Goal: Transaction & Acquisition: Obtain resource

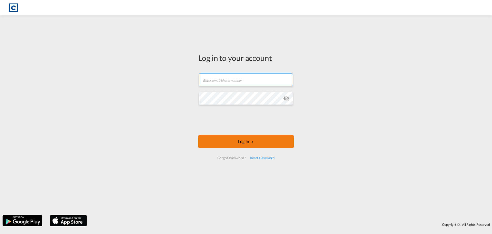
type input "[EMAIL_ADDRESS][PERSON_NAME][DOMAIN_NAME]"
click at [244, 138] on button "Log In" at bounding box center [245, 141] width 95 height 13
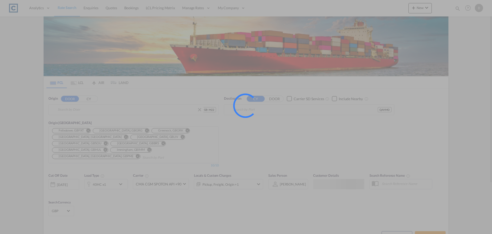
type input "GB-M22, [GEOGRAPHIC_DATA]"
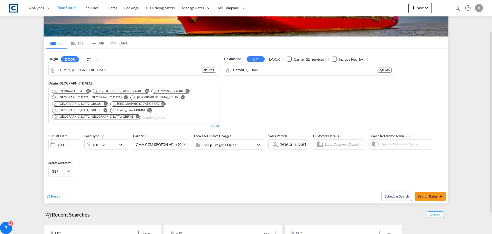
scroll to position [14, 0]
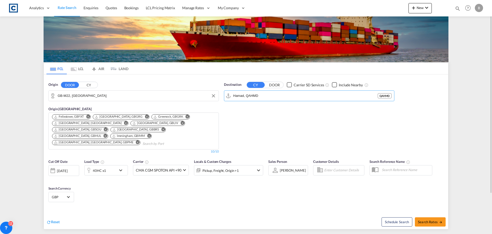
drag, startPoint x: 266, startPoint y: 96, endPoint x: 200, endPoint y: 99, distance: 66.0
click at [200, 99] on div "Origin DOOR CY GB-M22, [GEOGRAPHIC_DATA] Origin [GEOGRAPHIC_DATA] Felixstowe, G…" at bounding box center [246, 115] width 405 height 82
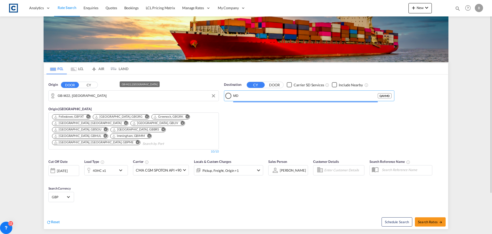
type input "D"
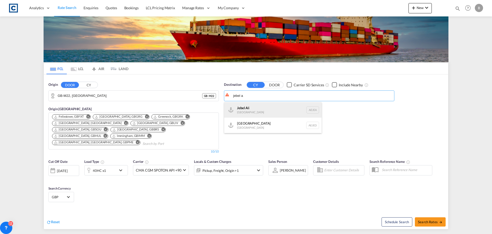
click at [250, 106] on div "Jebel A li [GEOGRAPHIC_DATA] [GEOGRAPHIC_DATA]" at bounding box center [272, 109] width 97 height 15
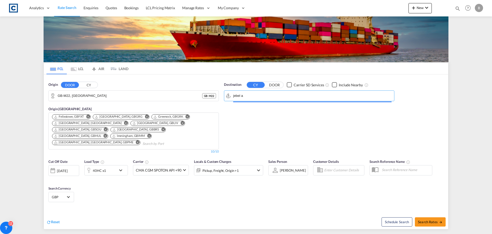
type input "[GEOGRAPHIC_DATA], [GEOGRAPHIC_DATA]"
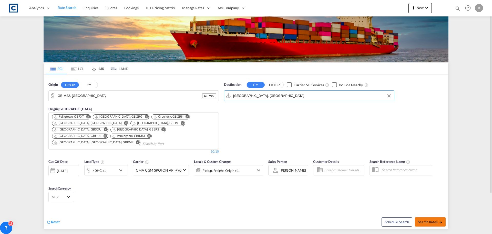
click at [425, 219] on span "Search Rates" at bounding box center [430, 221] width 25 height 4
type input "M22 to AEJEA / [DATE]"
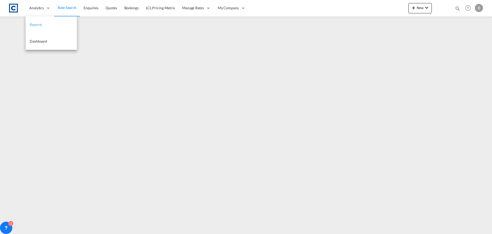
click at [36, 23] on span "Reports" at bounding box center [36, 24] width 12 height 4
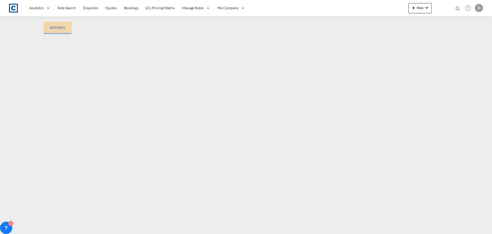
click at [59, 28] on div "REPORTS" at bounding box center [58, 28] width 16 height 6
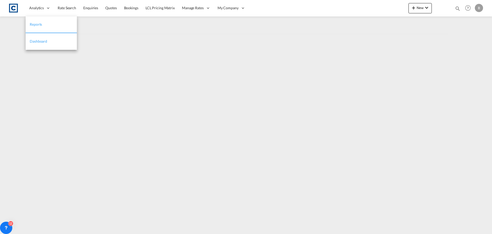
click at [45, 42] on span "Dashboard" at bounding box center [38, 41] width 17 height 4
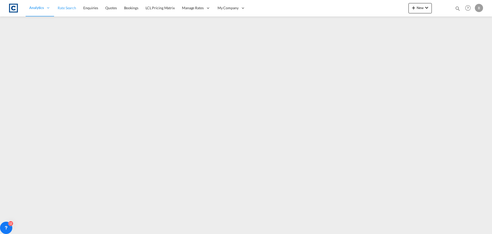
click at [71, 8] on span "Rate Search" at bounding box center [67, 8] width 18 height 4
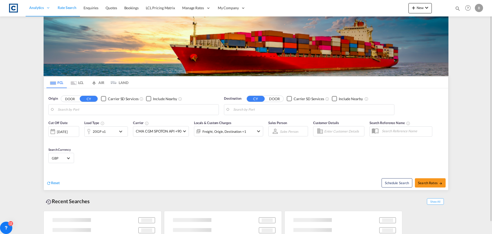
type input "GB-M22, [GEOGRAPHIC_DATA]"
type input "[GEOGRAPHIC_DATA], [GEOGRAPHIC_DATA]"
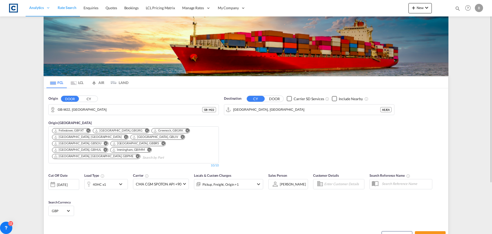
click at [269, 131] on div "Destination CY DOOR Carrier SD Services Include Nearby [GEOGRAPHIC_DATA], AEJEA…" at bounding box center [310, 131] width 176 height 77
click at [425, 233] on span "Search Rates" at bounding box center [430, 235] width 25 height 4
type input "M22 to AEJEA / [DATE]"
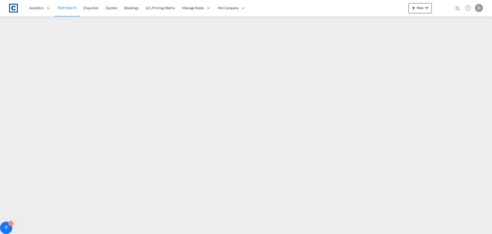
click at [67, 9] on span "Rate Search" at bounding box center [67, 7] width 19 height 4
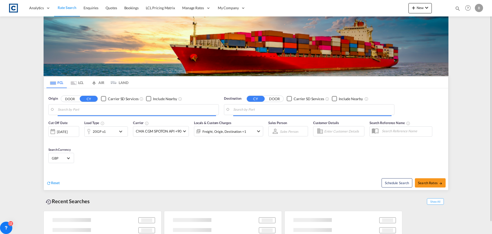
type input "GB-M22, [GEOGRAPHIC_DATA]"
type input "[GEOGRAPHIC_DATA], [GEOGRAPHIC_DATA]"
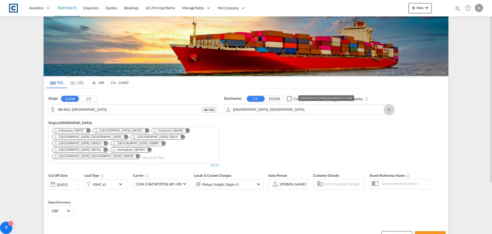
click at [389, 110] on button "Clear Input" at bounding box center [389, 110] width 8 height 8
click at [275, 116] on body "Analytics Reports Dashboard Rate Search Enquiries Quotes Bookings" at bounding box center [246, 117] width 492 height 234
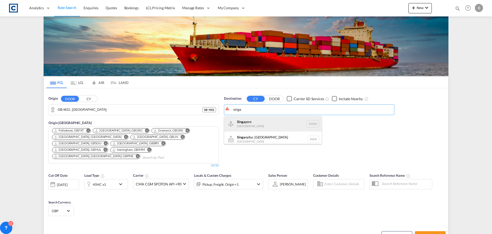
click at [242, 123] on div "Singa pore [GEOGRAPHIC_DATA] [GEOGRAPHIC_DATA]" at bounding box center [272, 123] width 97 height 15
type input "[GEOGRAPHIC_DATA], SGSIN"
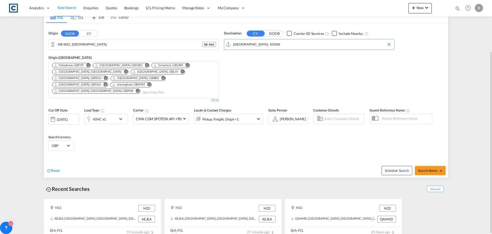
scroll to position [14, 0]
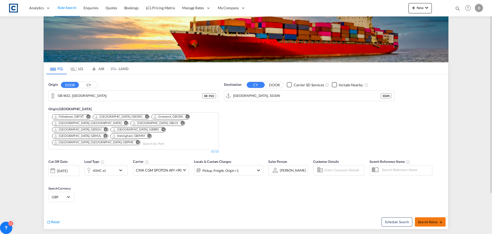
click at [426, 219] on span "Search Rates" at bounding box center [430, 221] width 25 height 4
type input "M22 to SGSIN / [DATE]"
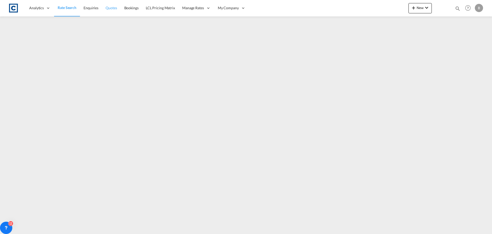
click at [109, 8] on span "Quotes" at bounding box center [111, 8] width 11 height 4
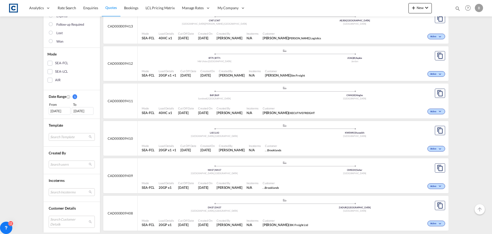
scroll to position [103, 0]
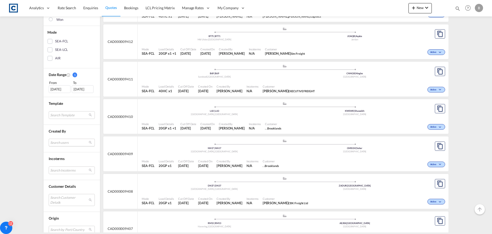
click at [68, 142] on md-select "Search users [PERSON_NAME] [PERSON_NAME][EMAIL_ADDRESS][PERSON_NAME][DOMAIN_NAM…" at bounding box center [72, 142] width 46 height 8
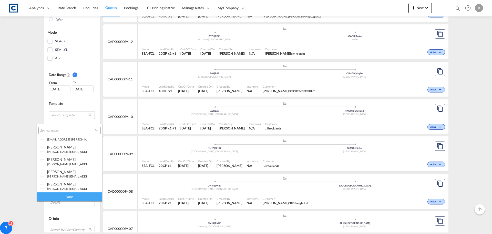
scroll to position [205, 0]
click at [65, 159] on small "[PERSON_NAME][EMAIL_ADDRESS][PERSON_NAME][DOMAIN_NAME]" at bounding box center [93, 160] width 92 height 3
click at [66, 197] on div "Done" at bounding box center [69, 196] width 65 height 9
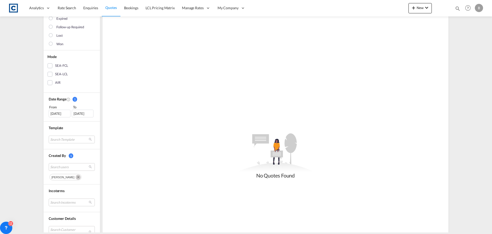
scroll to position [0, 0]
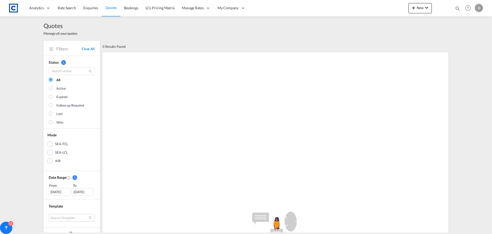
click at [82, 48] on link "Clear All" at bounding box center [88, 48] width 13 height 5
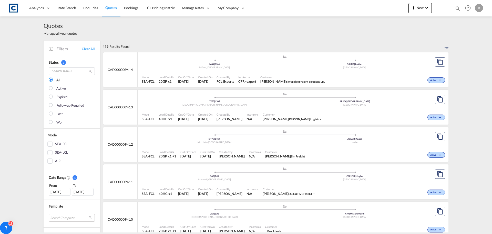
click at [480, 7] on div "B" at bounding box center [479, 8] width 8 height 8
click at [475, 23] on button "My Profile" at bounding box center [473, 22] width 33 height 10
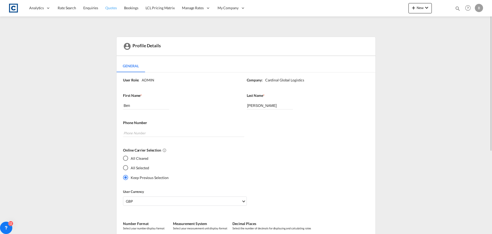
click at [114, 8] on span "Quotes" at bounding box center [110, 8] width 11 height 4
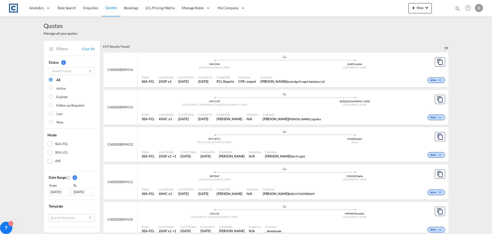
click at [395, 37] on div "Quotes Manage all your quotes" at bounding box center [246, 28] width 405 height 24
click at [66, 9] on span "Rate Search" at bounding box center [67, 8] width 18 height 4
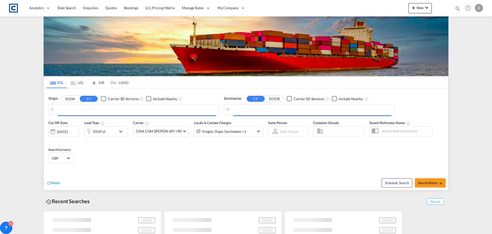
type input "[EMAIL_ADDRESS][PERSON_NAME][DOMAIN_NAME]"
